Goal: Information Seeking & Learning: Learn about a topic

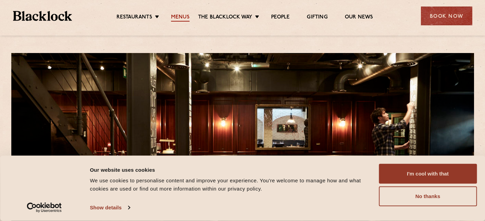
click at [172, 16] on link "Menus" at bounding box center [180, 18] width 18 height 8
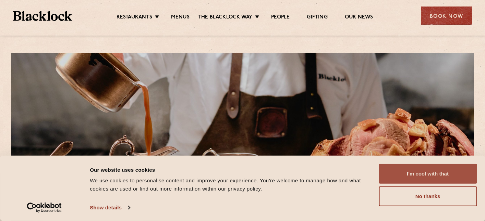
click at [411, 179] on button "I'm cool with that" at bounding box center [427, 174] width 98 height 20
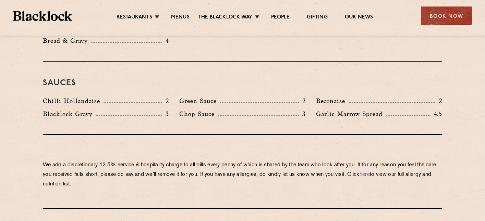
scroll to position [1122, 0]
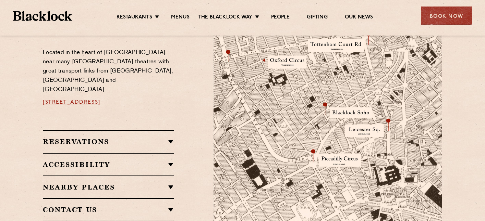
scroll to position [399, 0]
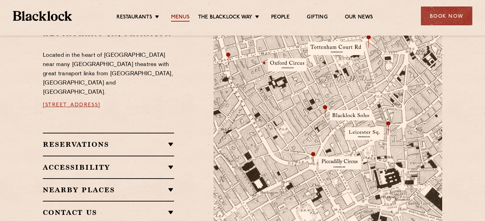
click at [185, 16] on link "Menus" at bounding box center [180, 18] width 18 height 8
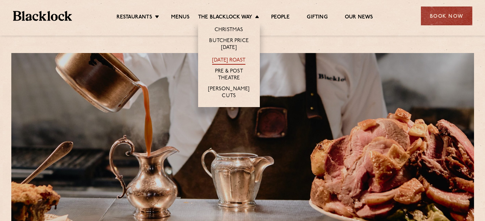
click at [239, 60] on link "[DATE] Roast" at bounding box center [228, 61] width 33 height 8
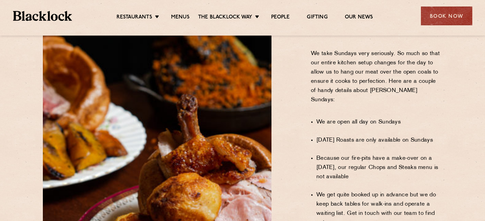
scroll to position [412, 0]
